Goal: Find specific page/section: Find specific page/section

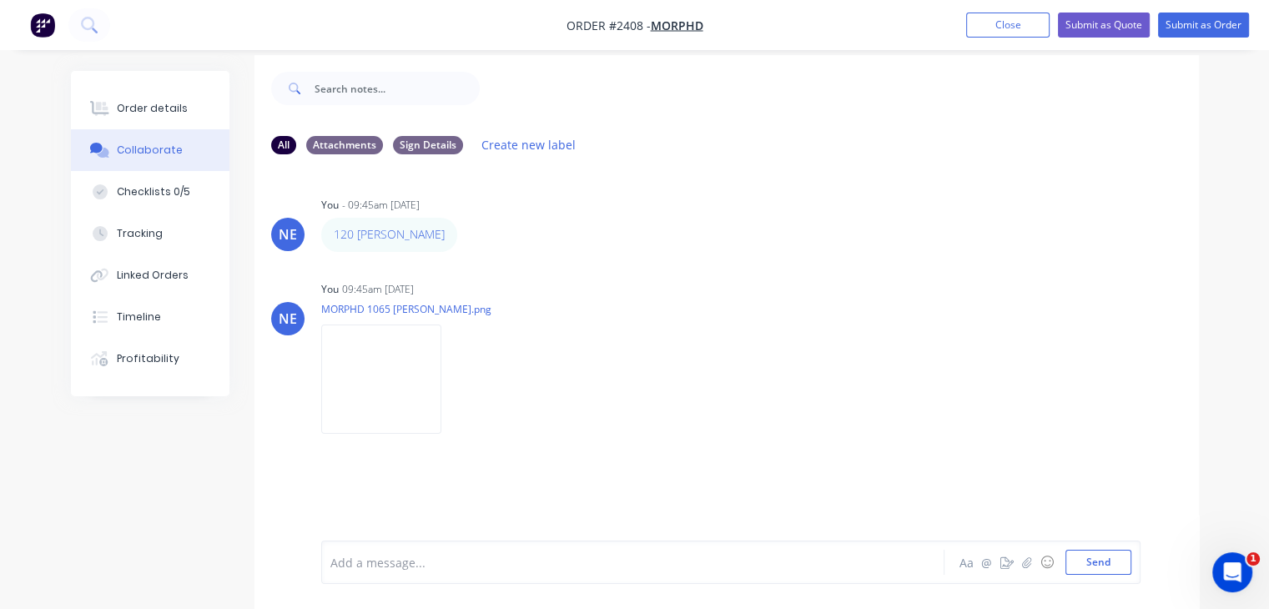
scroll to position [24, 0]
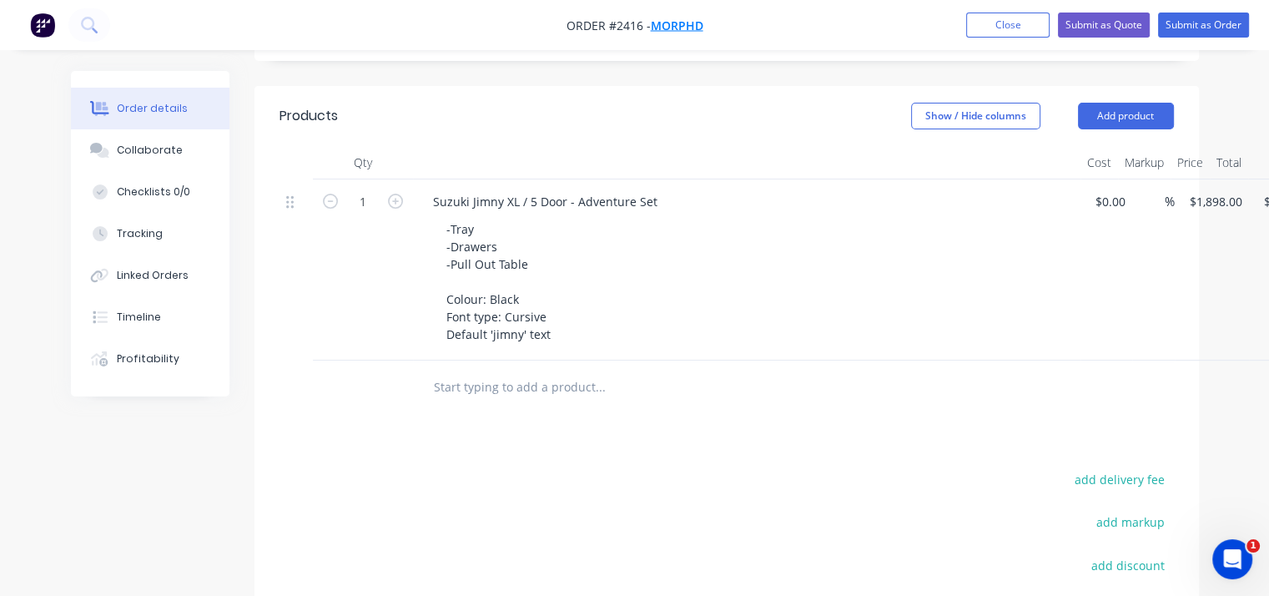
click at [687, 23] on span "MORPHD" at bounding box center [677, 26] width 53 height 16
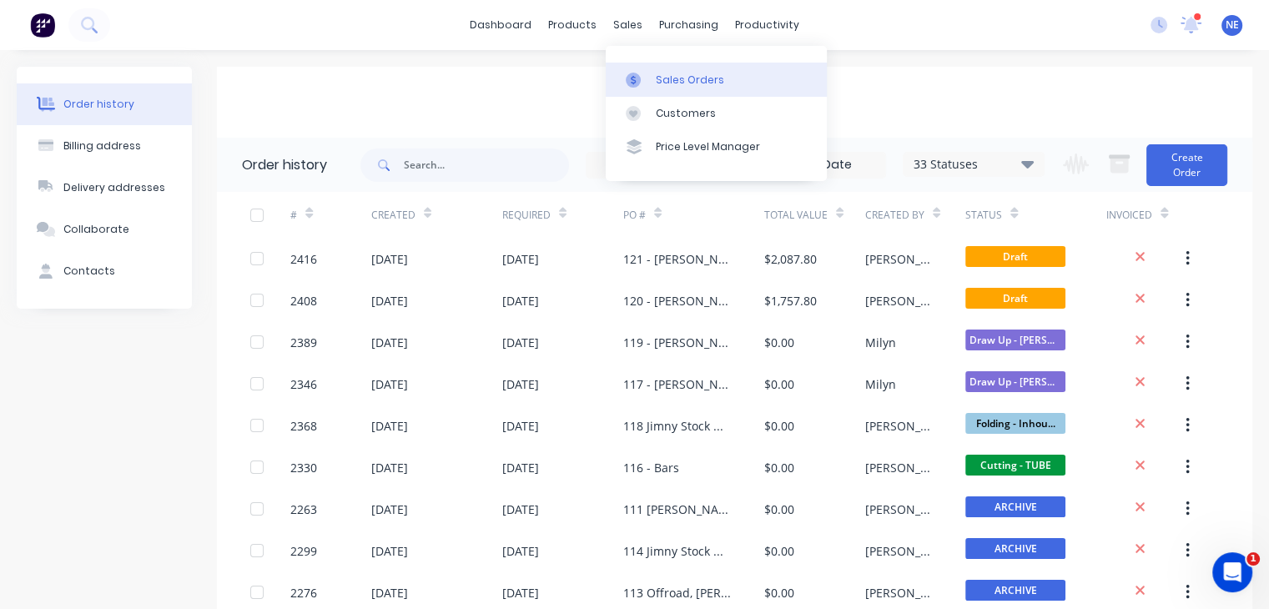
click at [644, 83] on div at bounding box center [638, 80] width 25 height 15
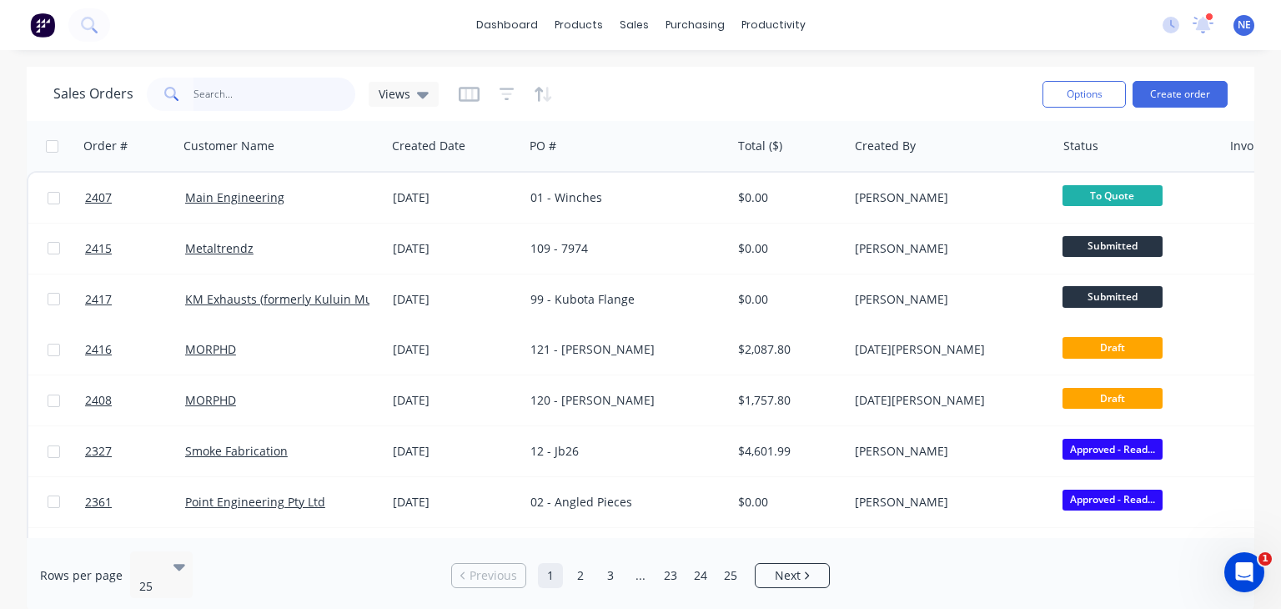
click at [246, 104] on input "text" at bounding box center [275, 94] width 163 height 33
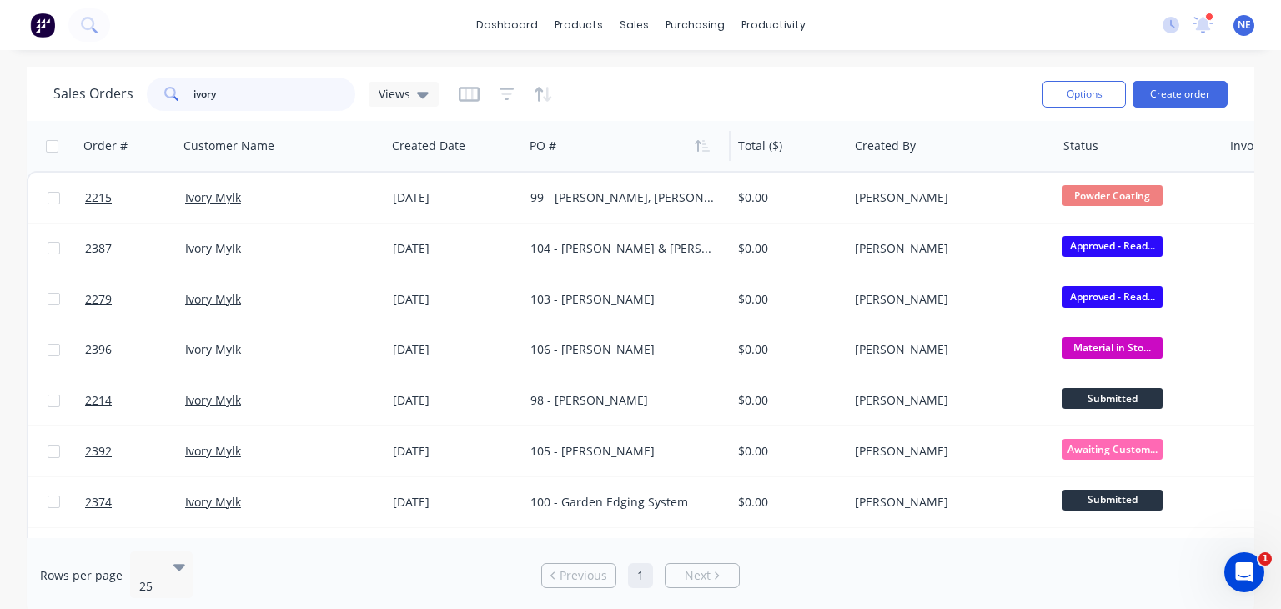
type input "ivory"
click at [558, 144] on div at bounding box center [622, 145] width 185 height 33
click at [705, 148] on icon "button" at bounding box center [702, 145] width 15 height 13
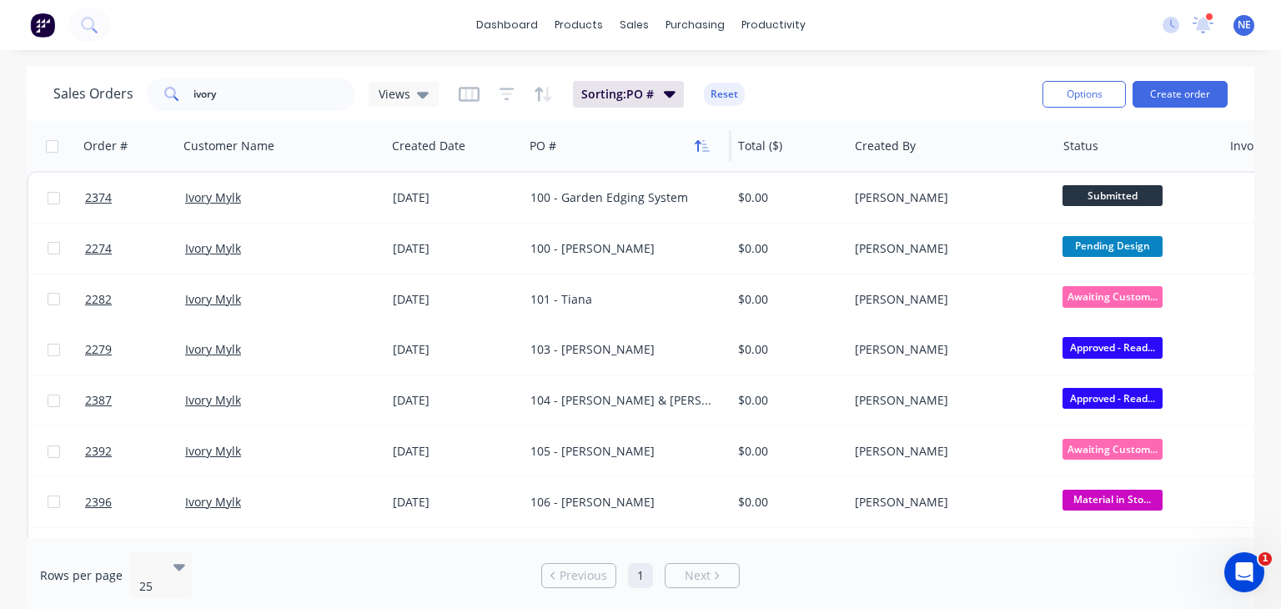
click at [702, 154] on button "button" at bounding box center [702, 145] width 25 height 25
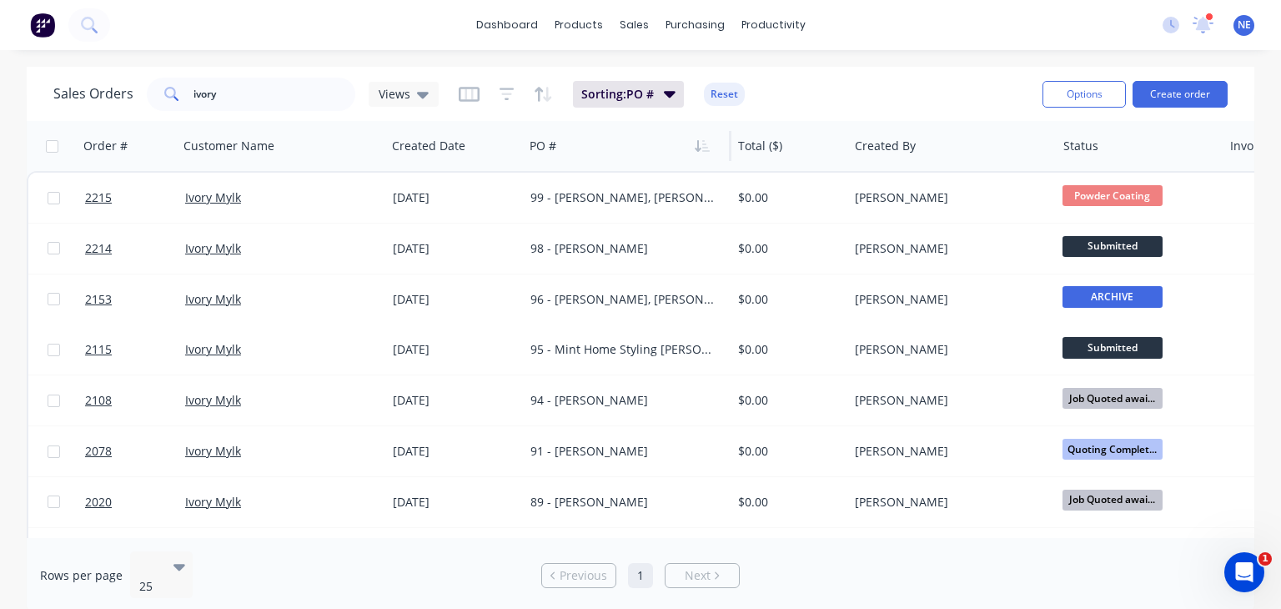
click at [702, 154] on button "button" at bounding box center [702, 145] width 25 height 25
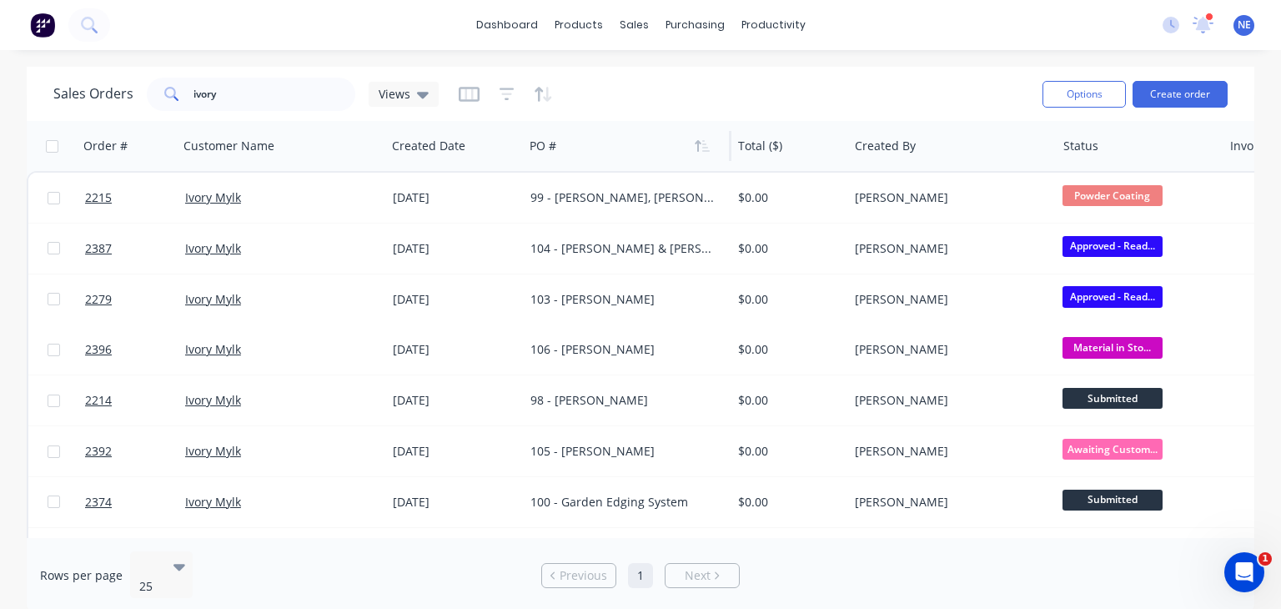
click at [899, 31] on div "dashboard products sales purchasing productivity dashboard products Product Cat…" at bounding box center [640, 25] width 1281 height 50
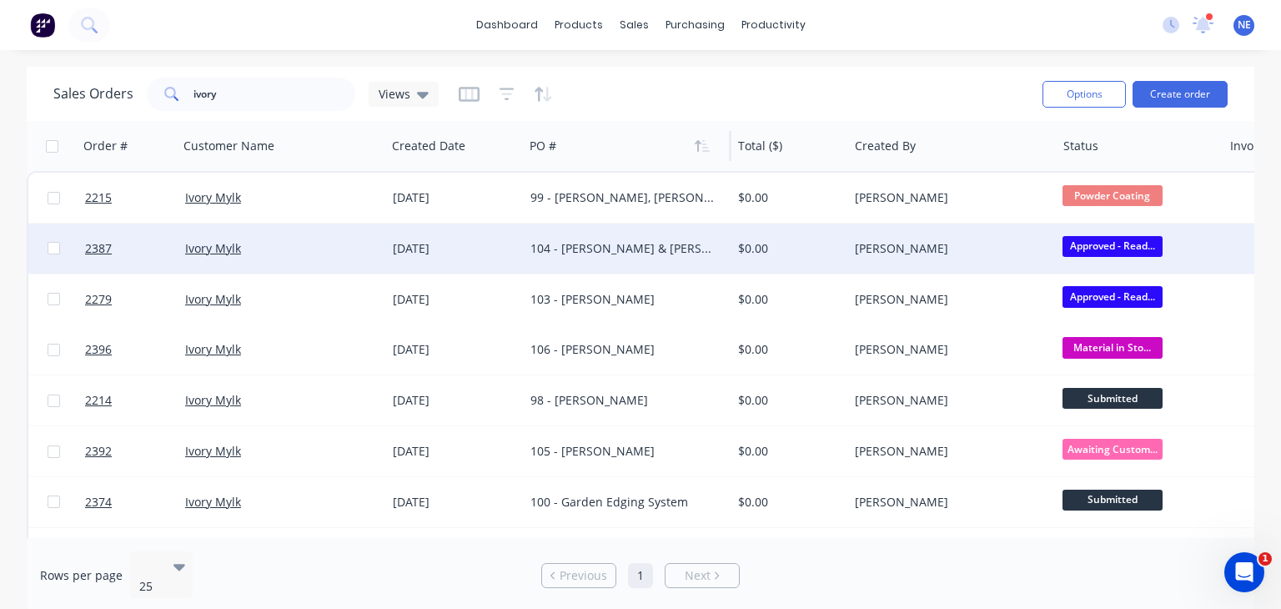
click at [1143, 254] on span "Approved - Read..." at bounding box center [1113, 246] width 100 height 21
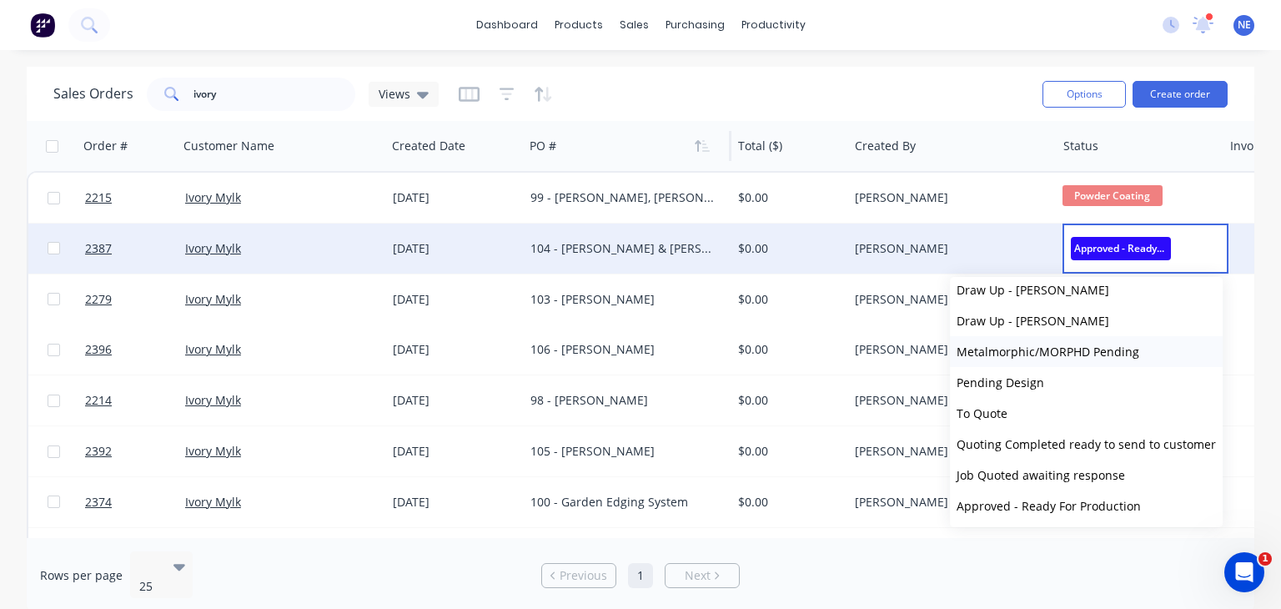
scroll to position [167, 0]
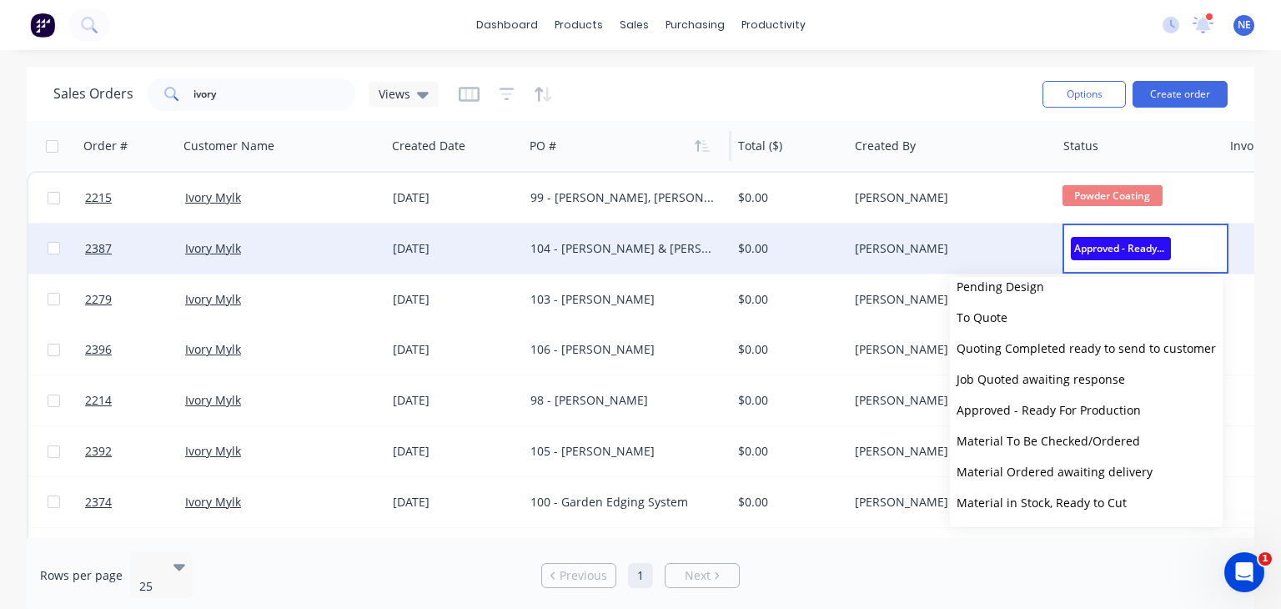
click at [988, 24] on div "dashboard products sales purchasing productivity dashboard products Product Cat…" at bounding box center [640, 25] width 1281 height 50
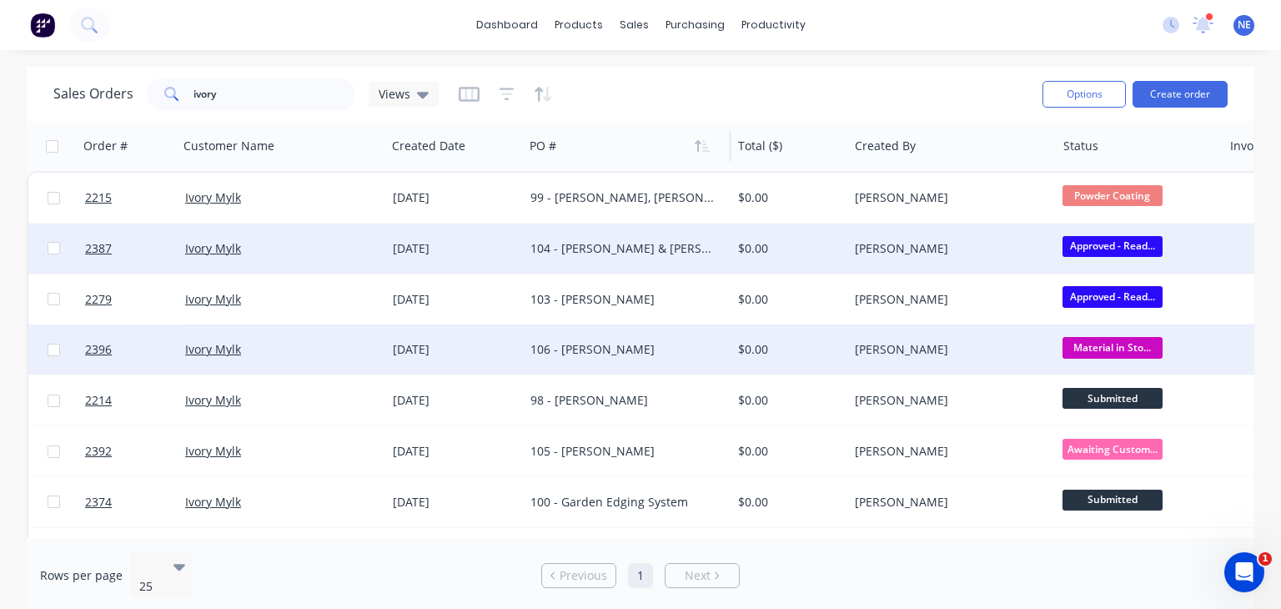
click at [1142, 346] on span "Material in Sto..." at bounding box center [1113, 347] width 100 height 21
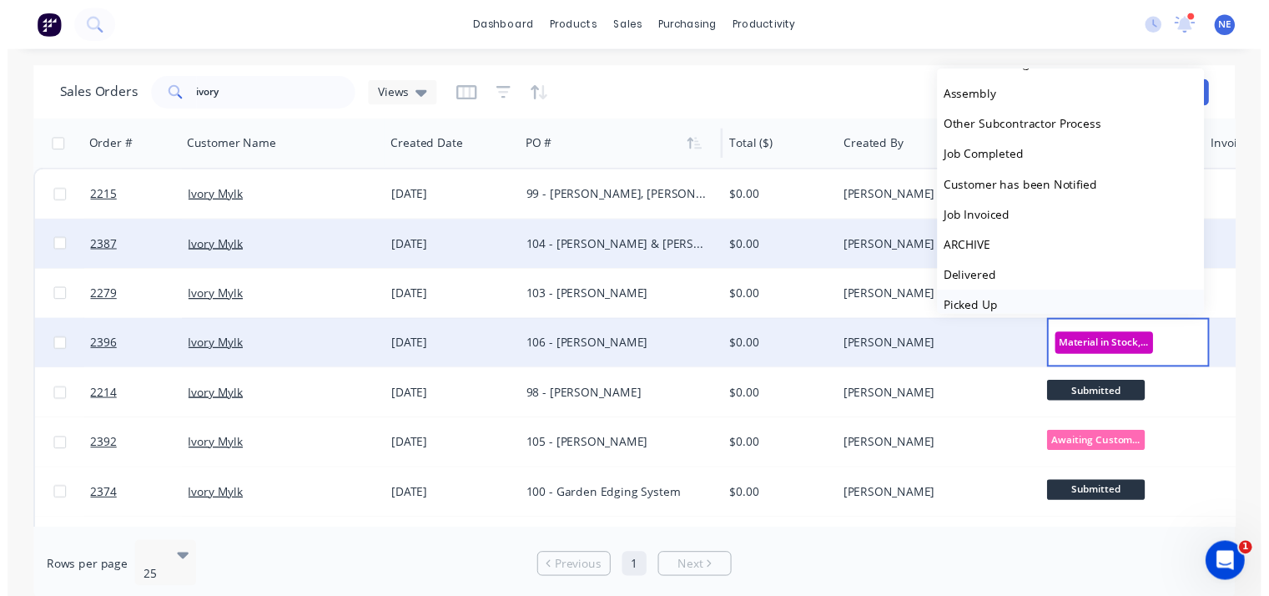
scroll to position [627, 0]
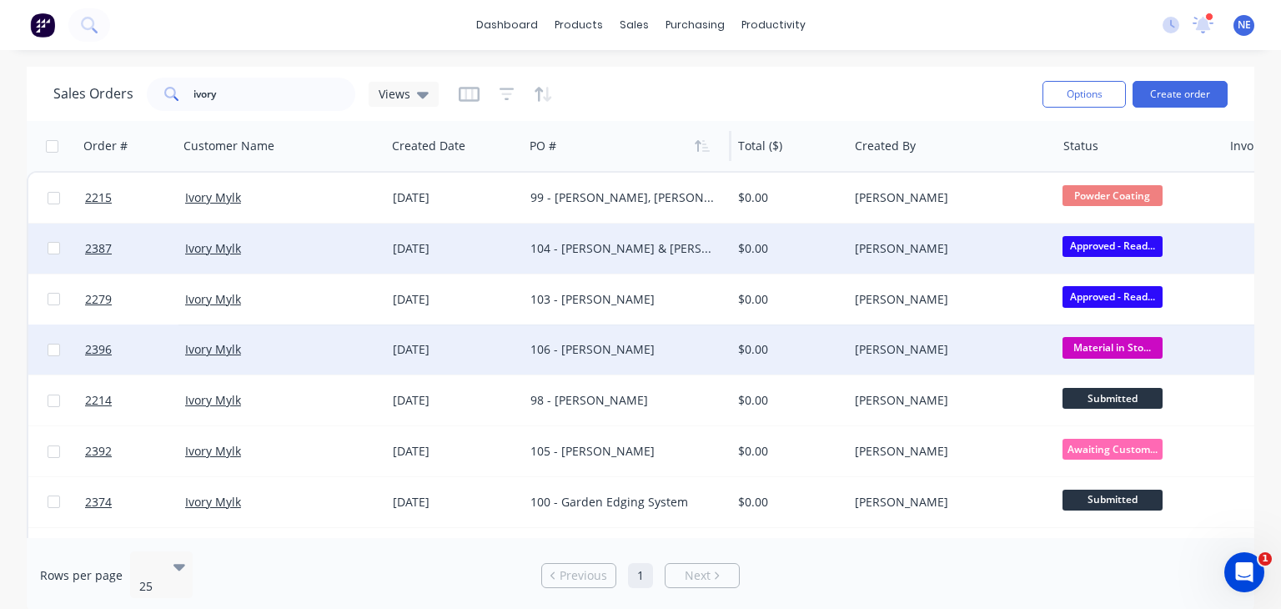
click at [1268, 355] on div "Sales Orders ivory Views Options Create order Order # Customer Name Created Dat…" at bounding box center [640, 340] width 1281 height 546
click at [592, 351] on div "106 - [PERSON_NAME]" at bounding box center [623, 349] width 184 height 17
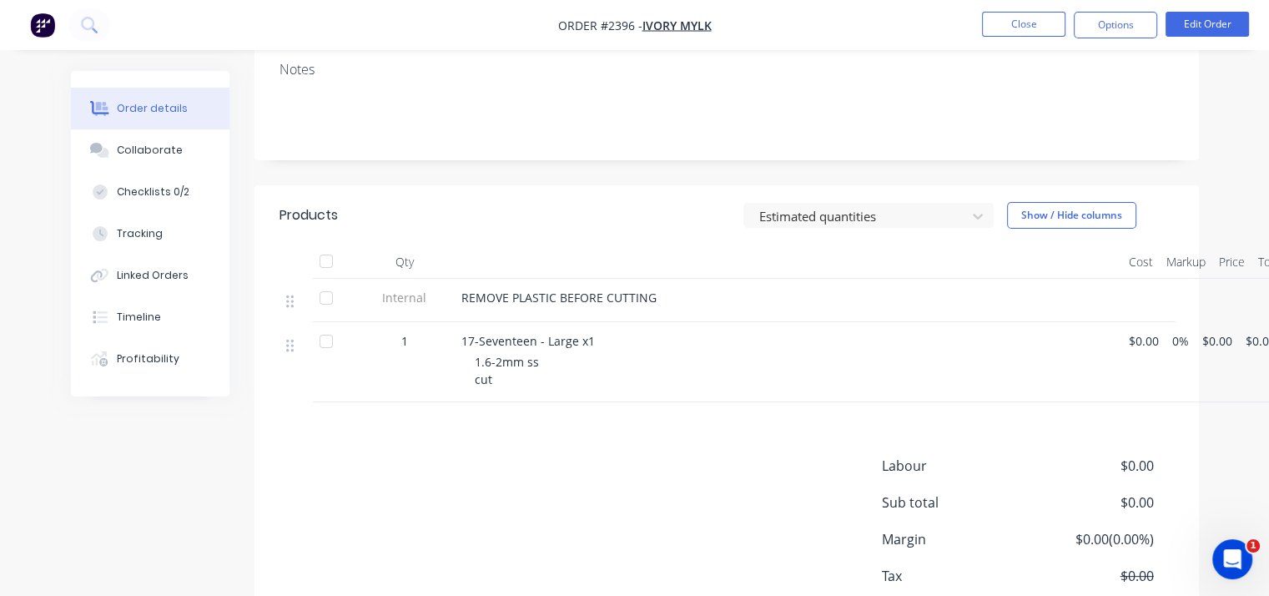
scroll to position [334, 0]
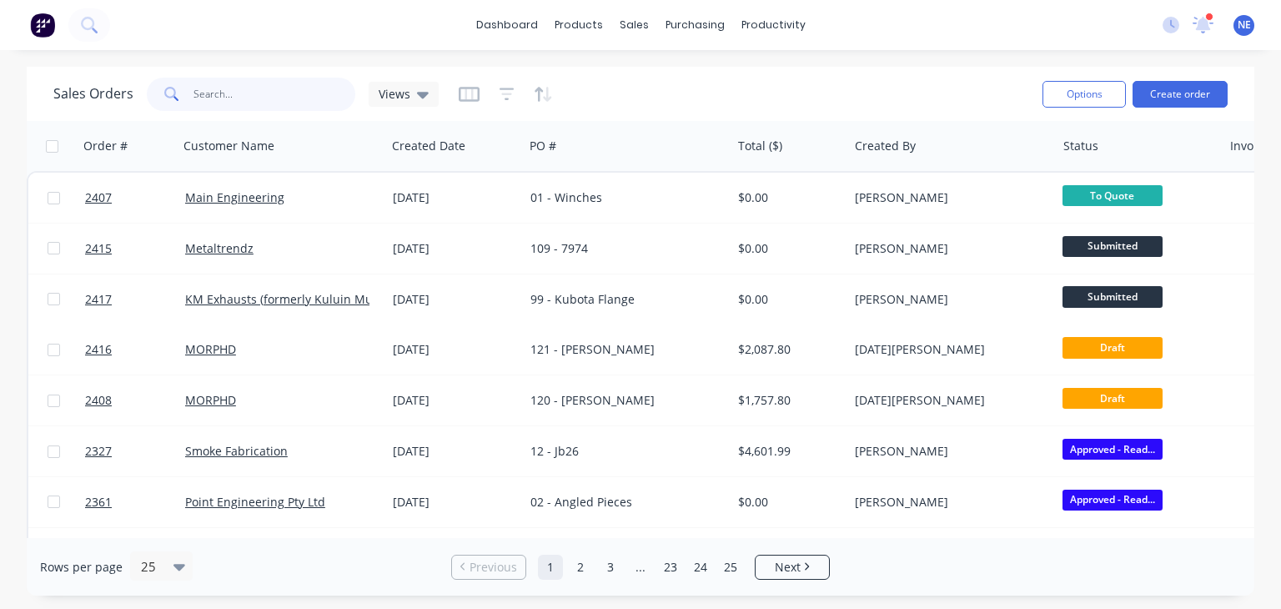
click at [262, 94] on input "text" at bounding box center [275, 94] width 163 height 33
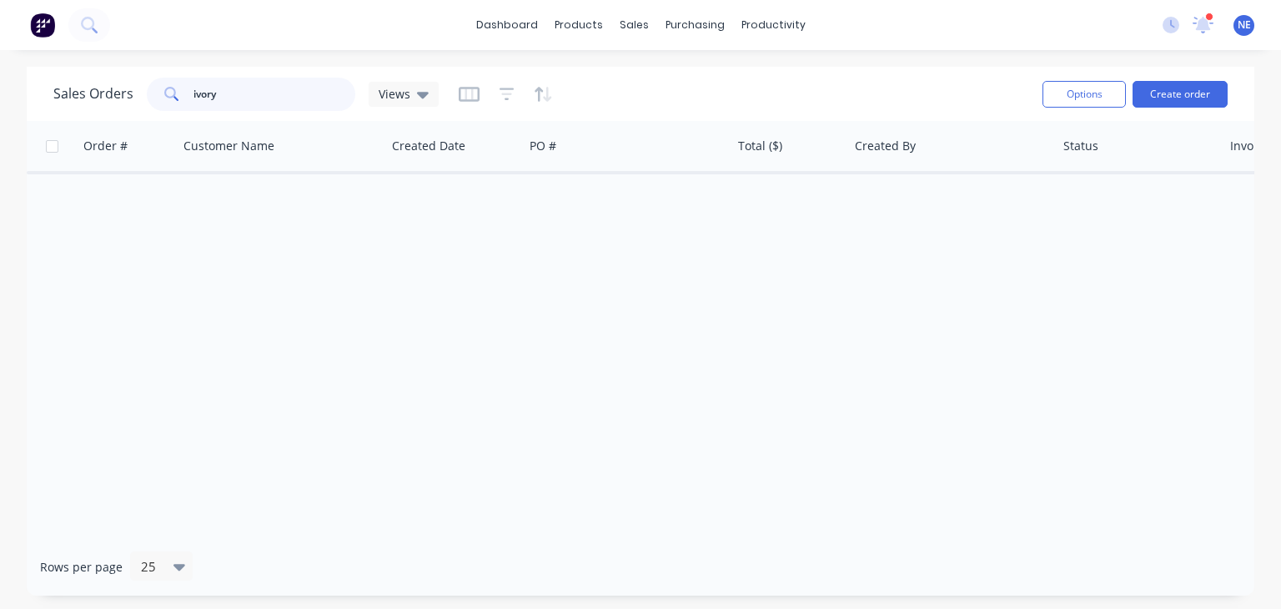
type input "ivory"
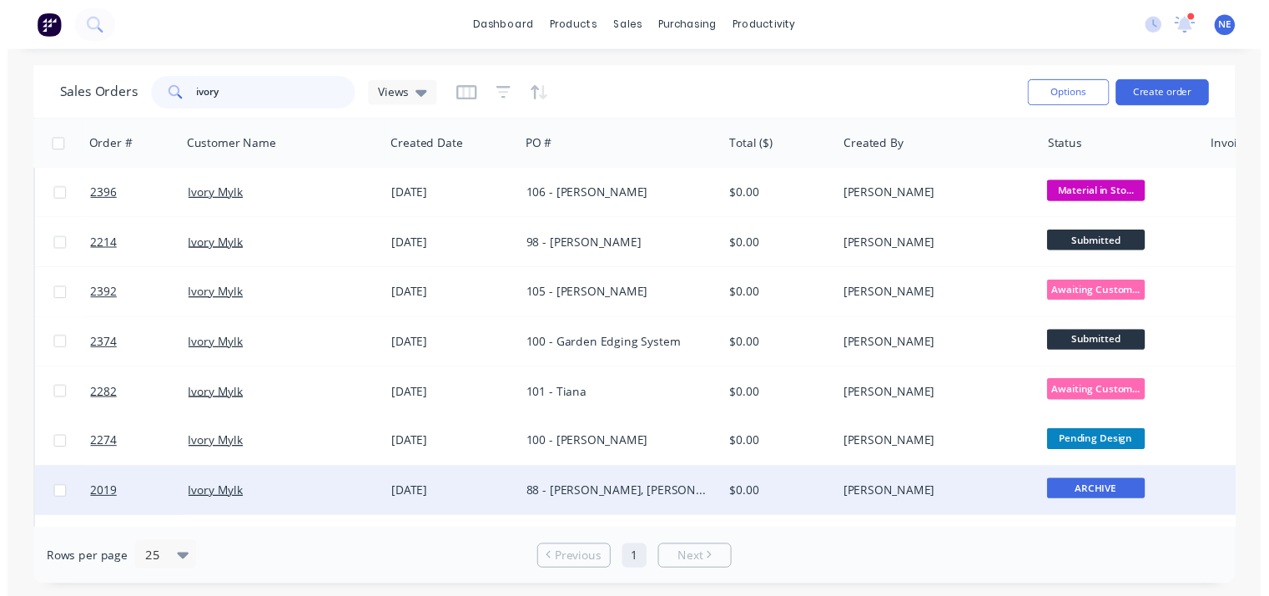
scroll to position [250, 0]
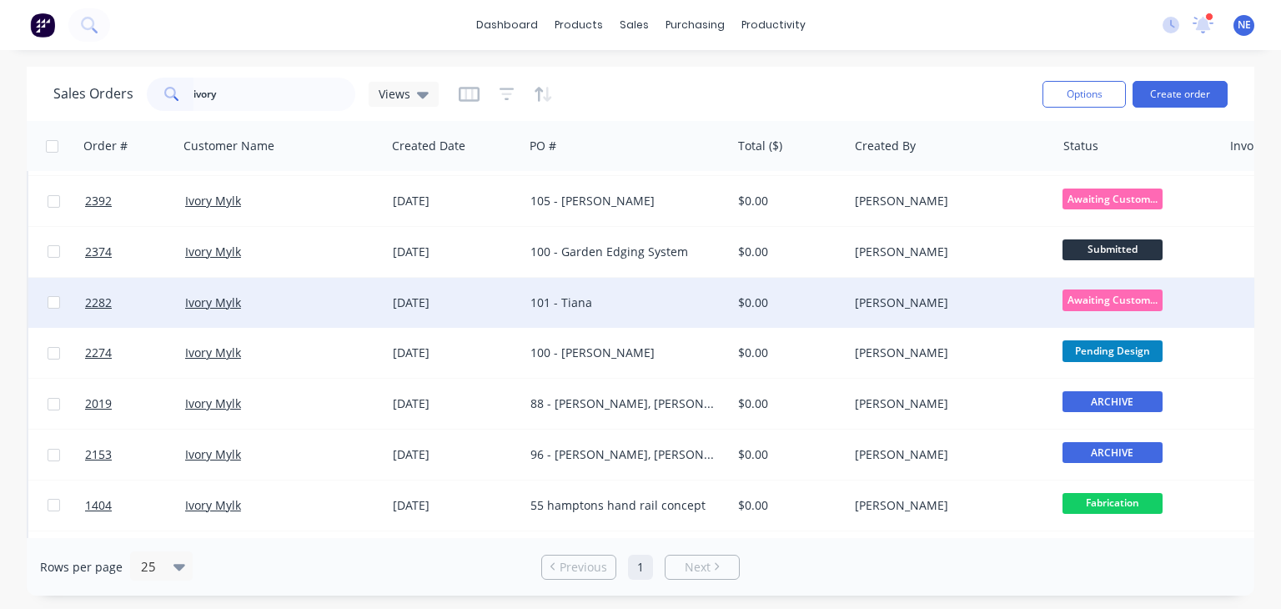
click at [583, 305] on div "101 - Tiana" at bounding box center [623, 302] width 184 height 17
